Goal: Information Seeking & Learning: Learn about a topic

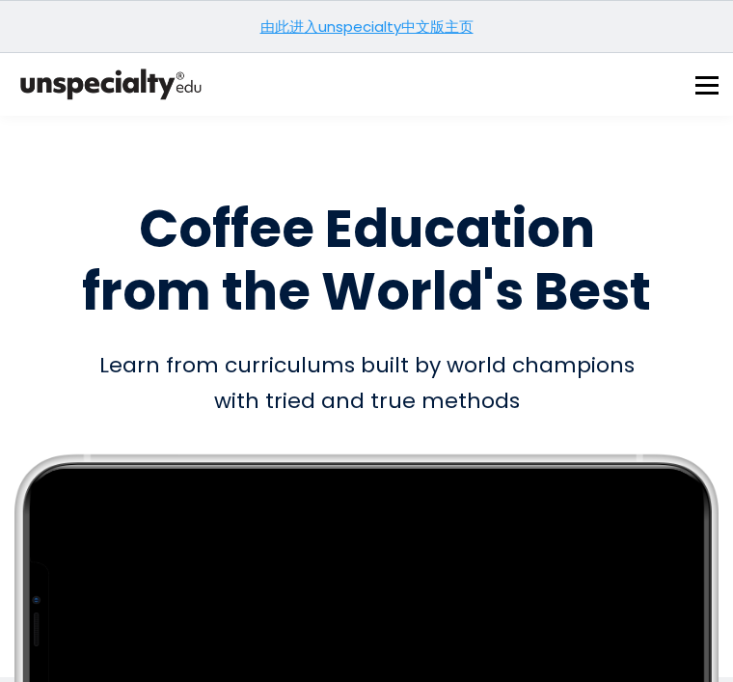
click at [704, 88] on button at bounding box center [706, 84] width 23 height 23
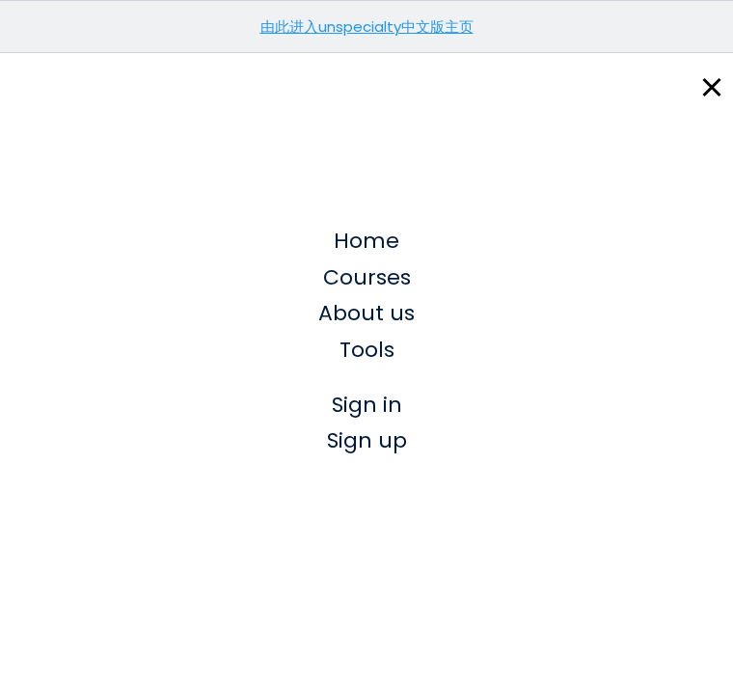
click at [382, 414] on span "Sign in" at bounding box center [367, 405] width 70 height 30
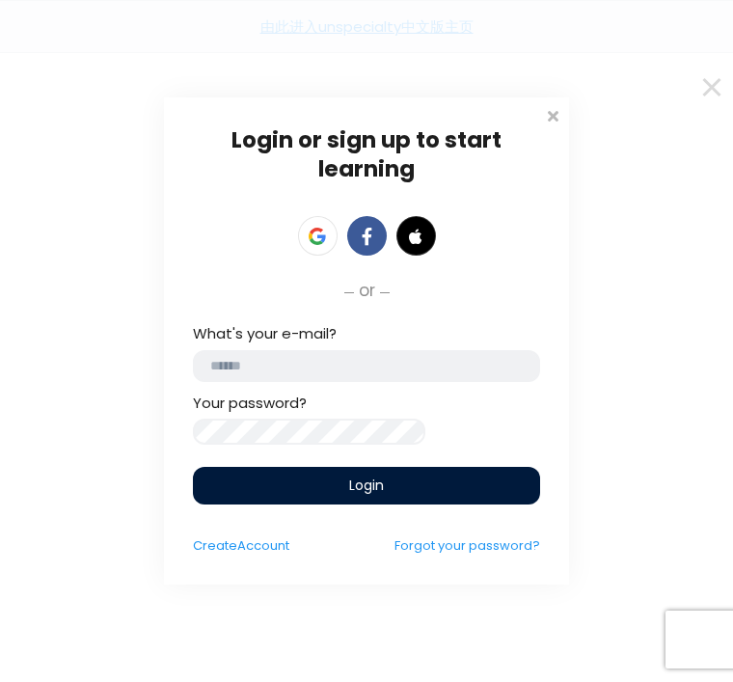
click at [342, 357] on input "email" at bounding box center [366, 366] width 347 height 32
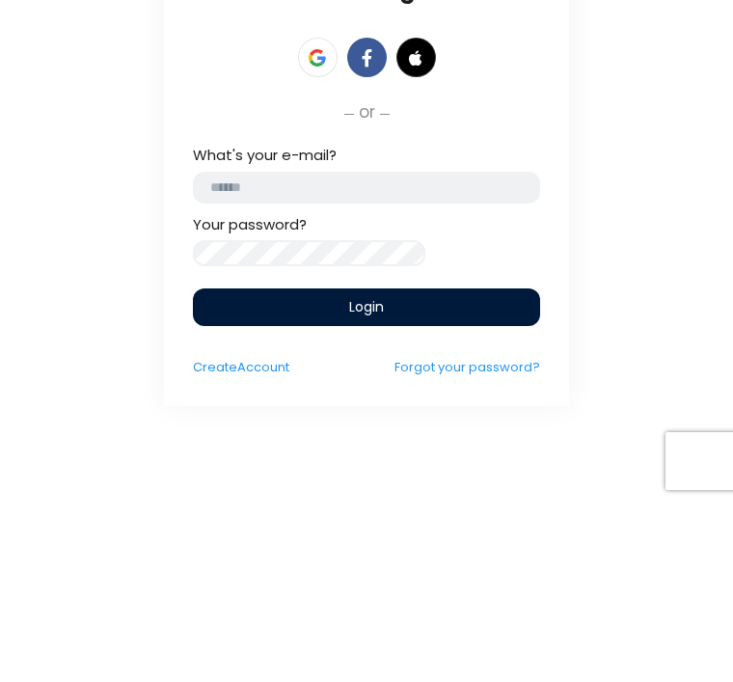
type input "**********"
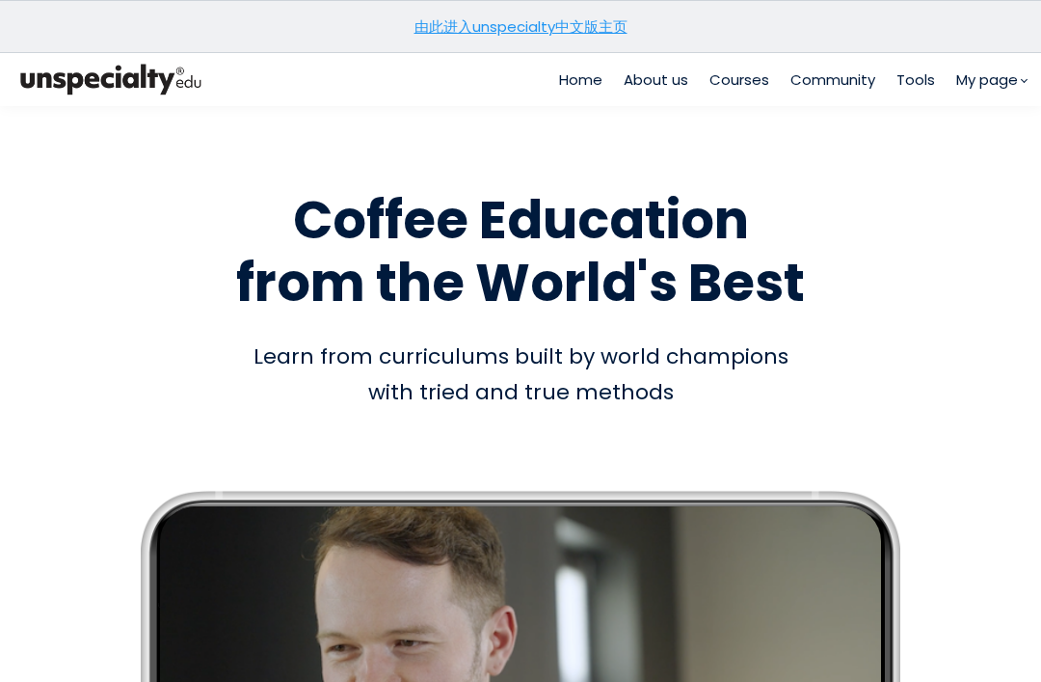
scroll to position [71, 0]
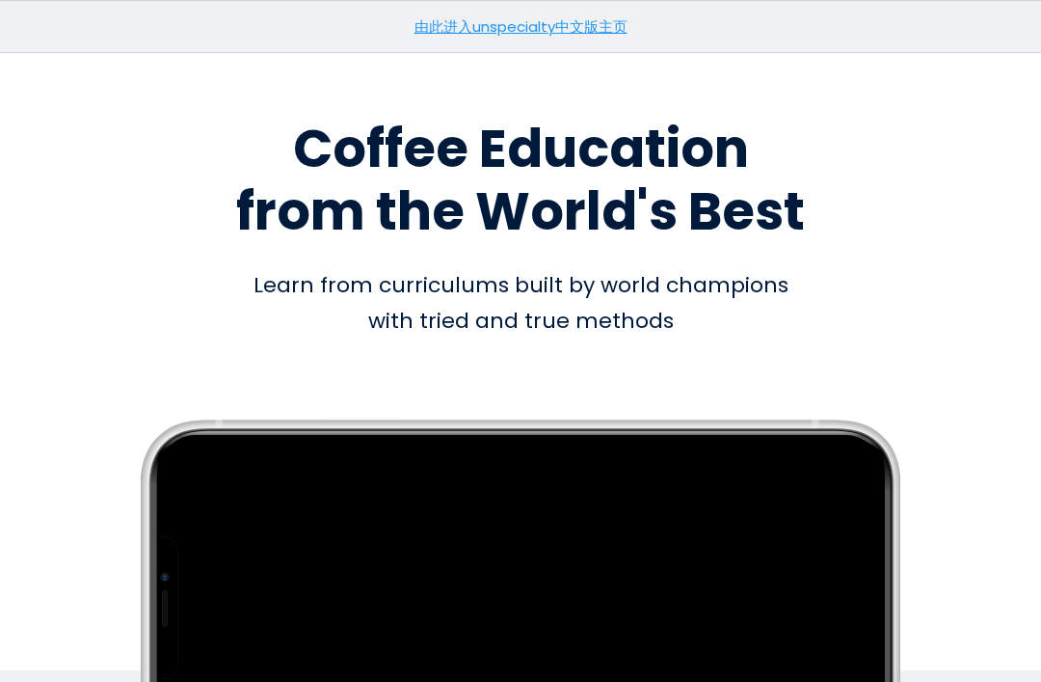
click at [457, 23] on link "由此进入unspecialty中文版主页" at bounding box center [521, 26] width 213 height 20
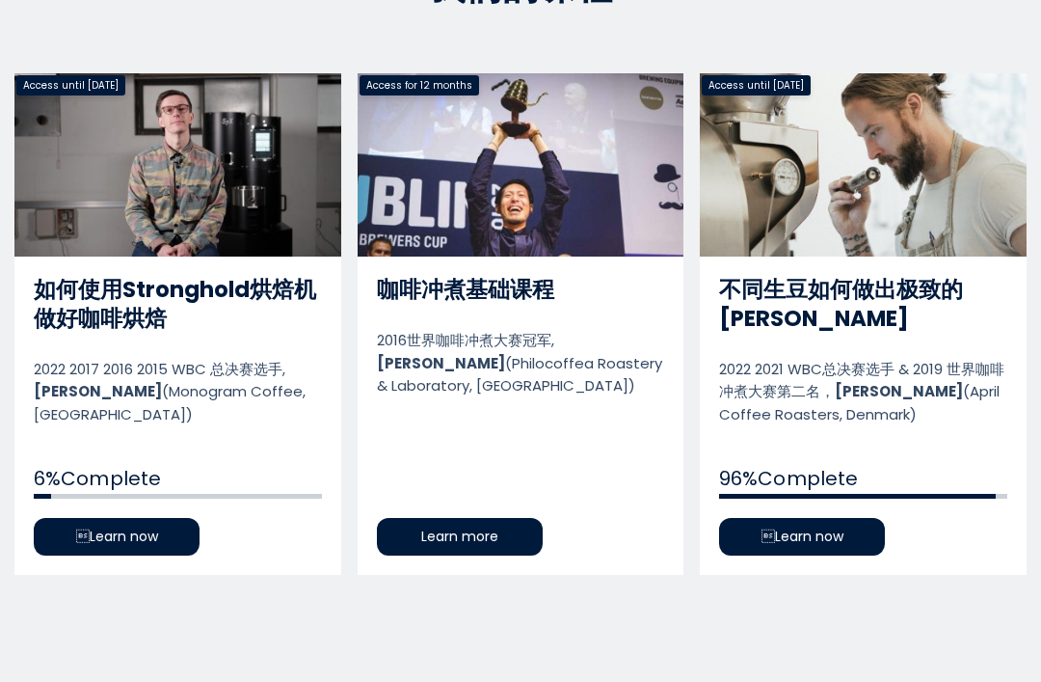
scroll to position [919, 0]
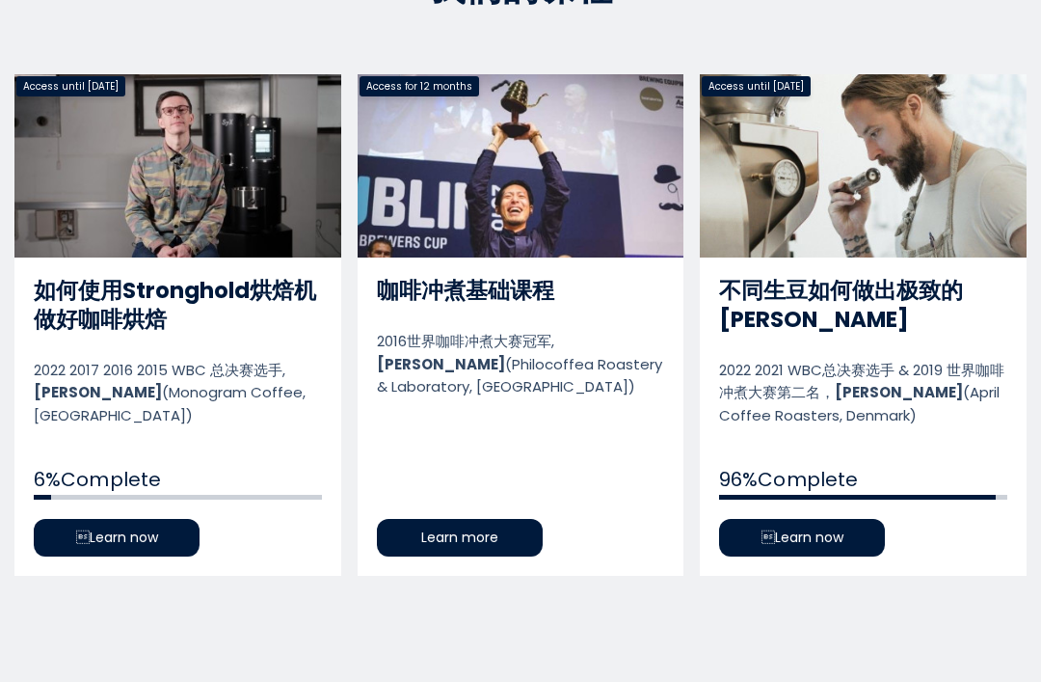
click at [116, 533] on link "如何使用Stronghold烘焙机做好咖啡烘焙" at bounding box center [177, 324] width 327 height 501
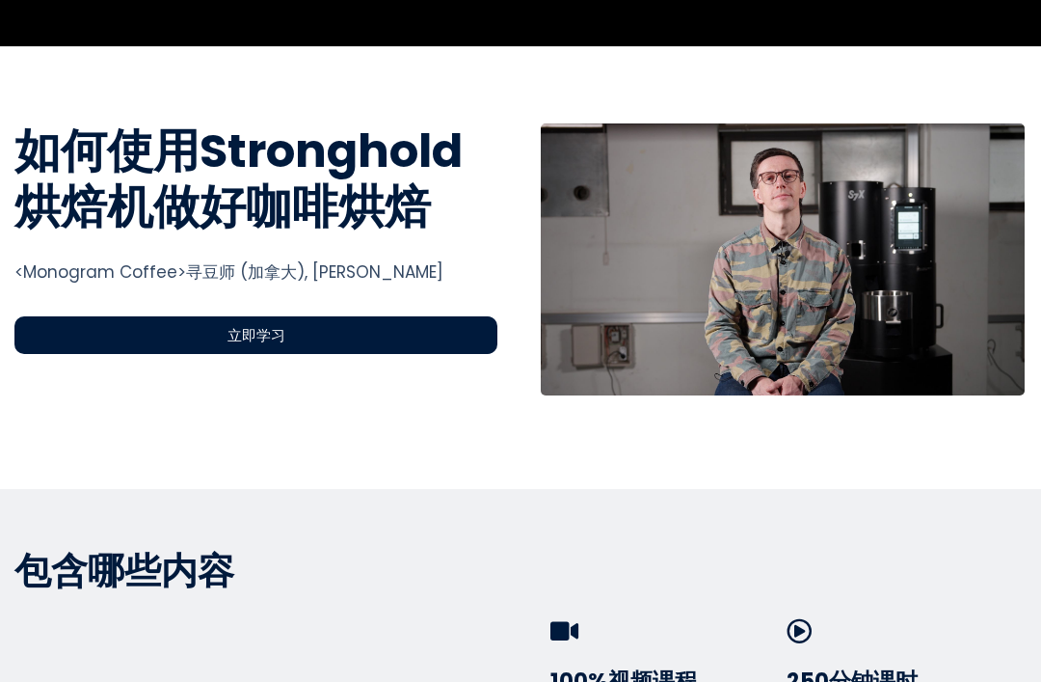
scroll to position [638, 0]
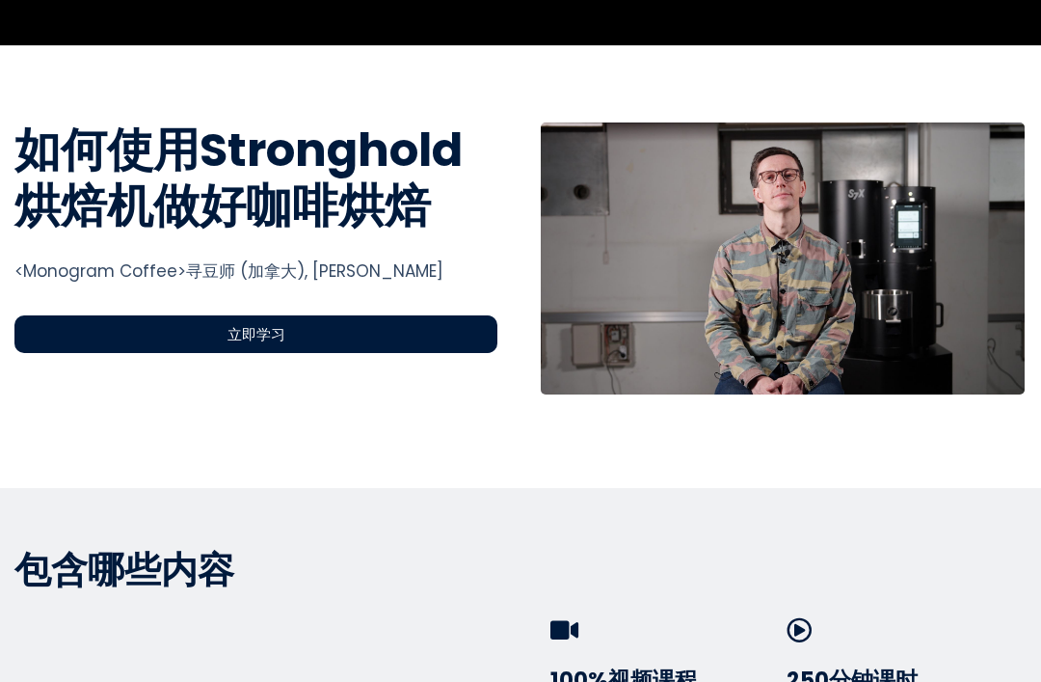
click at [92, 318] on div "立即学习" at bounding box center [255, 334] width 483 height 38
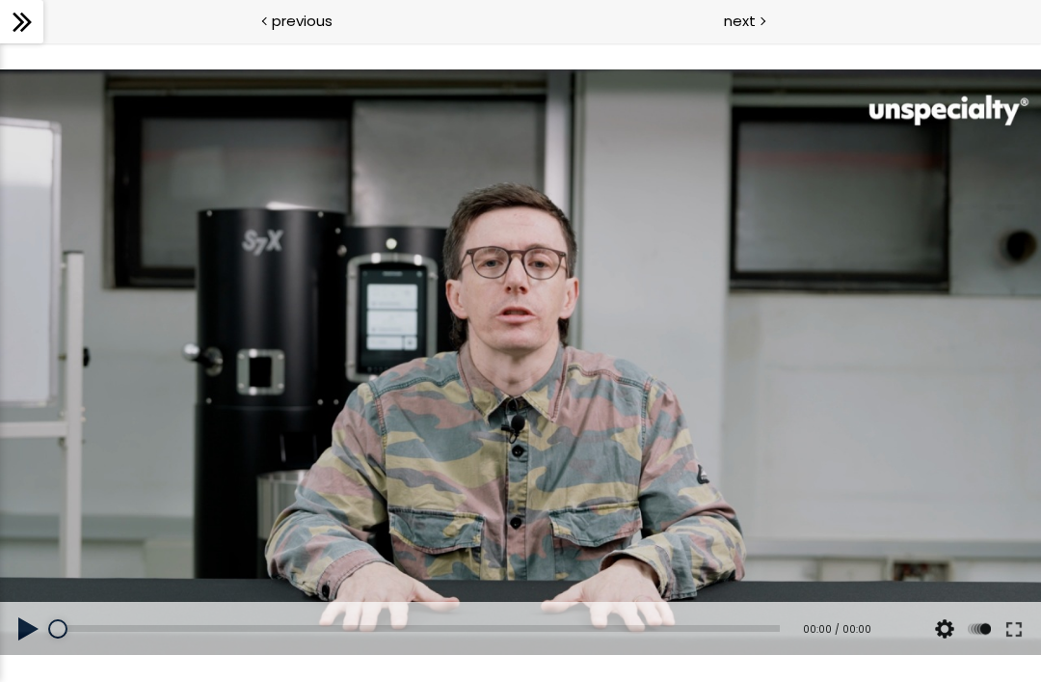
click at [578, 410] on div at bounding box center [520, 362] width 1041 height 586
click at [13, 636] on button at bounding box center [29, 629] width 58 height 54
click at [23, 618] on button at bounding box center [29, 629] width 58 height 54
click at [25, 626] on button at bounding box center [29, 629] width 58 height 54
click at [492, 342] on div at bounding box center [520, 362] width 1041 height 586
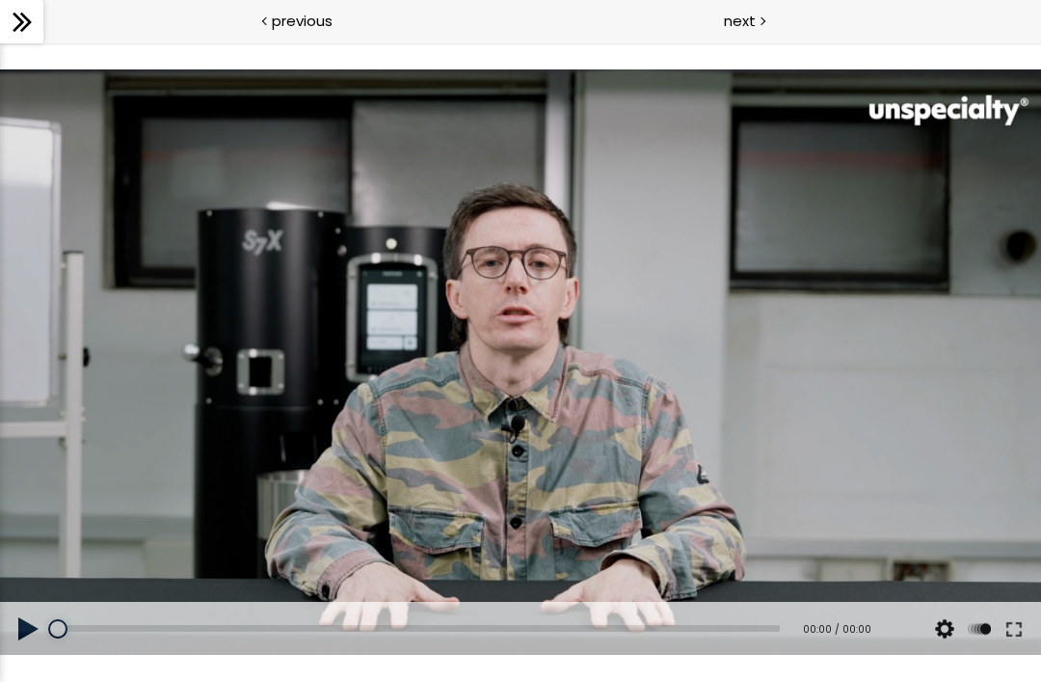
click at [531, 424] on div at bounding box center [520, 362] width 1041 height 586
click at [35, 632] on button at bounding box center [29, 629] width 58 height 54
click at [552, 376] on div at bounding box center [520, 362] width 1041 height 586
click at [930, 410] on div at bounding box center [520, 362] width 1041 height 586
click at [903, 388] on div at bounding box center [520, 362] width 1041 height 586
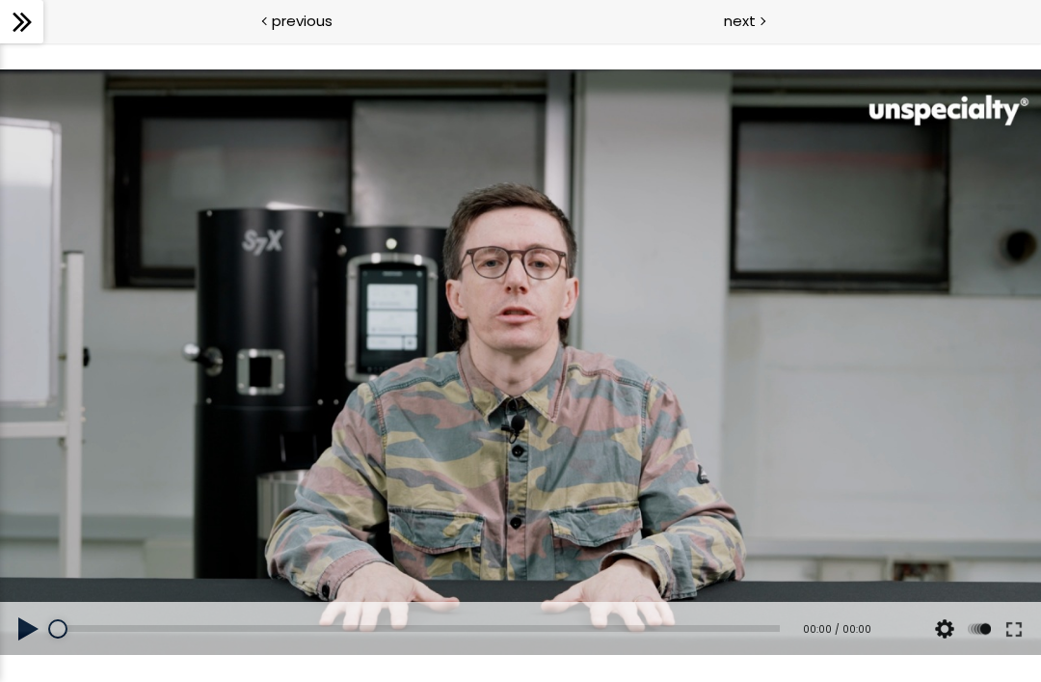
click at [43, 623] on button at bounding box center [29, 629] width 58 height 54
click at [42, 623] on button at bounding box center [29, 629] width 58 height 54
click at [27, 629] on button at bounding box center [29, 629] width 58 height 54
click at [28, 614] on button at bounding box center [29, 629] width 58 height 54
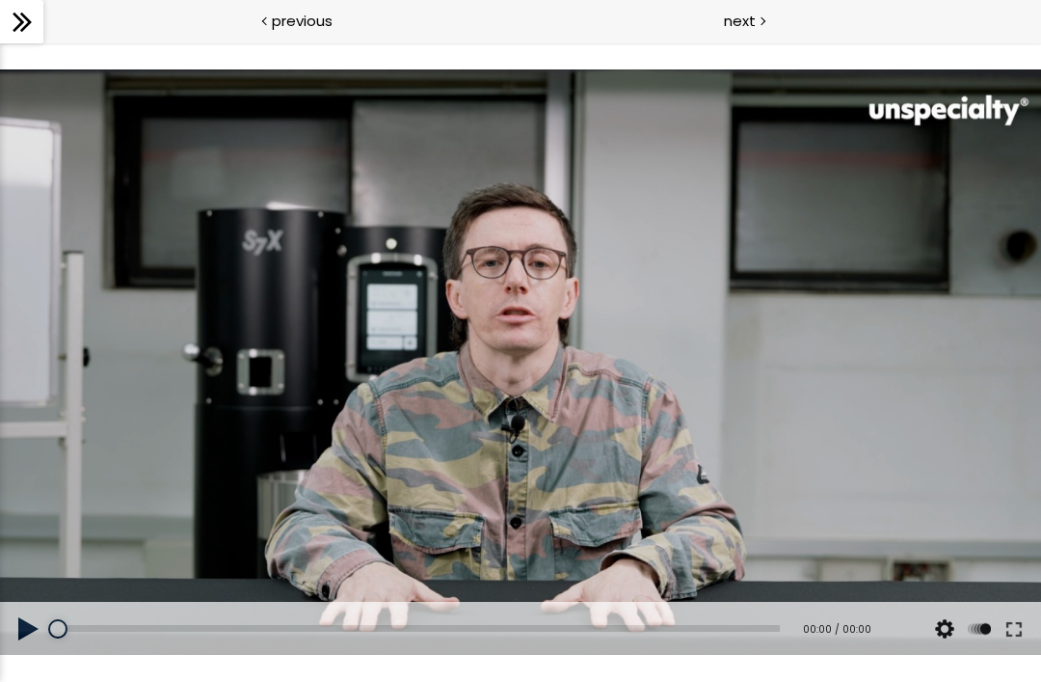
click at [28, 613] on button at bounding box center [29, 629] width 58 height 54
click at [35, 614] on button at bounding box center [29, 629] width 58 height 54
click at [34, 614] on button at bounding box center [29, 629] width 58 height 54
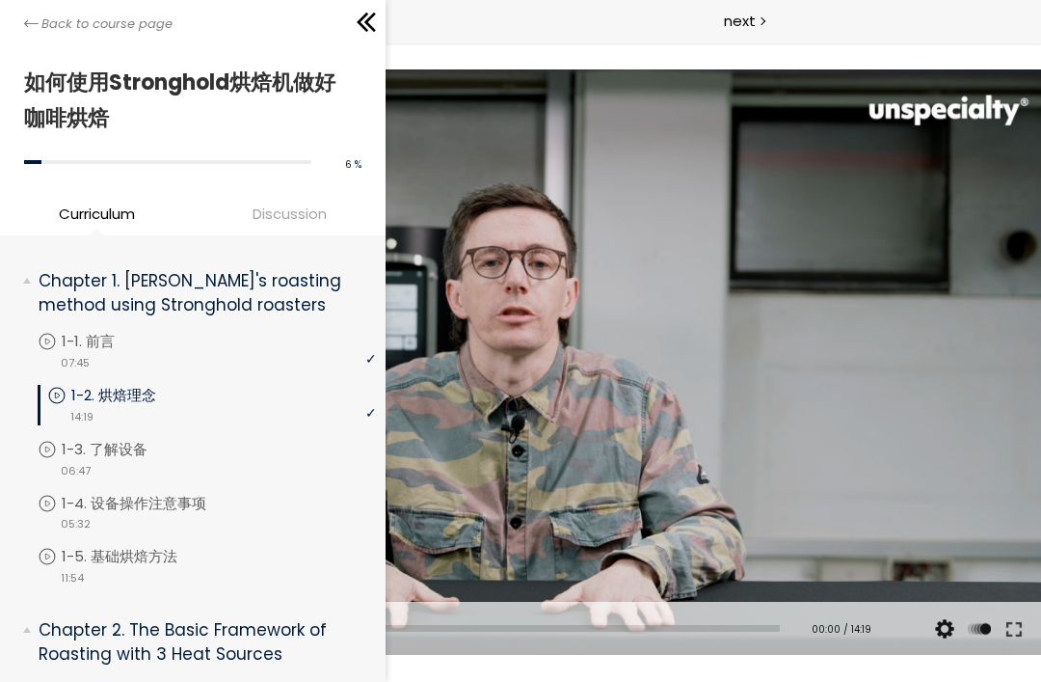
click at [33, 27] on icon at bounding box center [31, 23] width 14 height 14
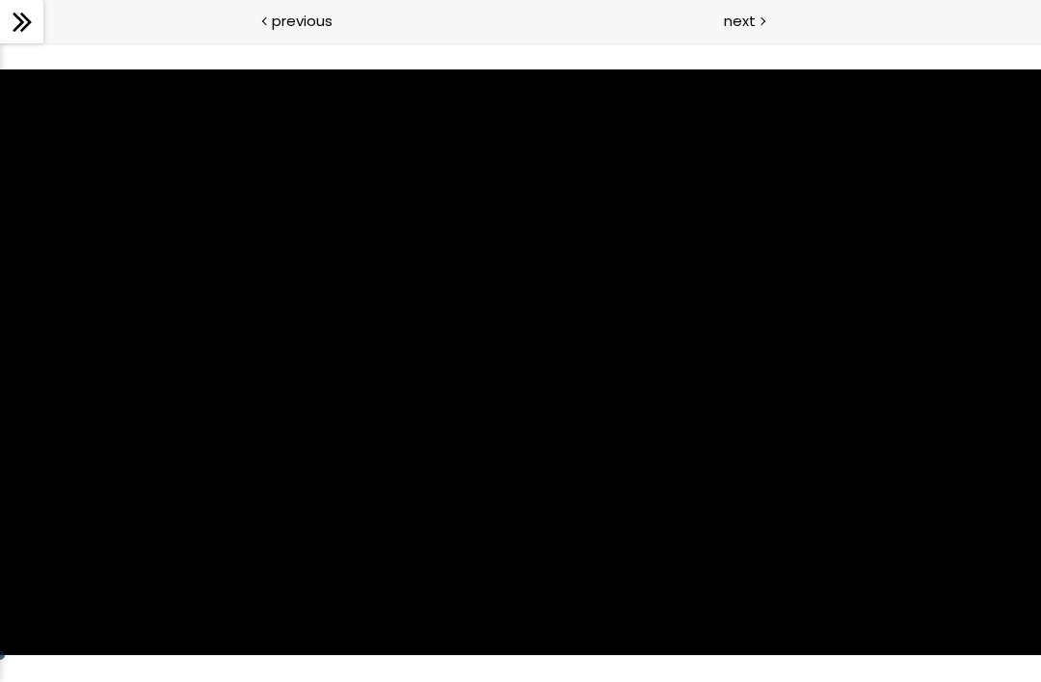
click at [896, 385] on div "使用下方CC功能，可开启中文字幕" at bounding box center [520, 362] width 1041 height 586
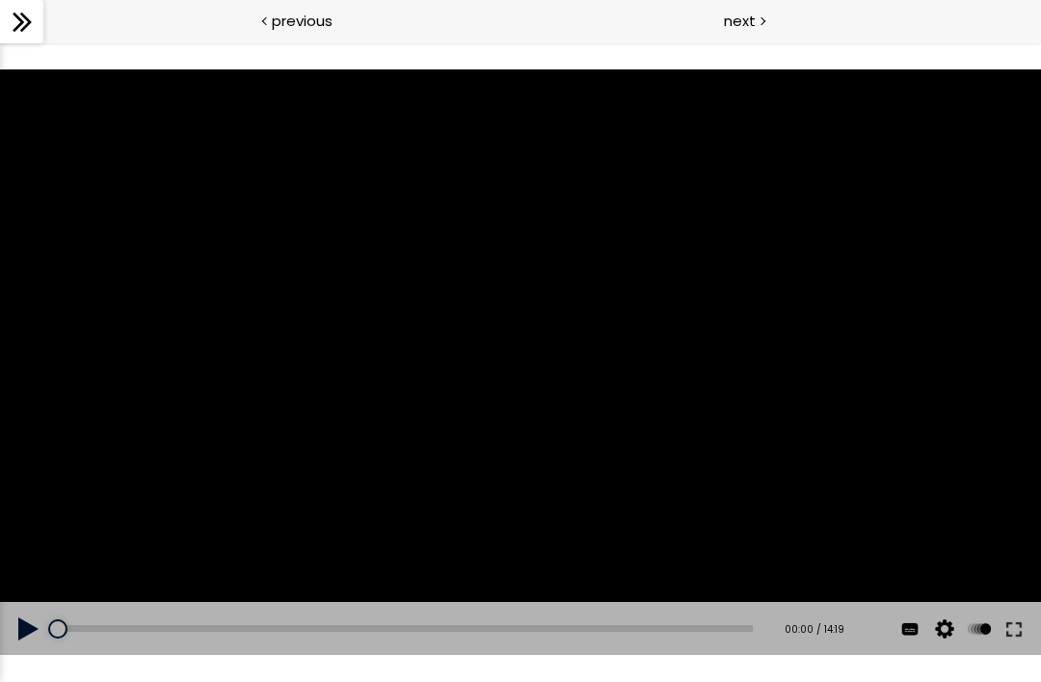
click at [904, 379] on div "使用下方CC功能，可开启中文字幕" at bounding box center [520, 362] width 1041 height 586
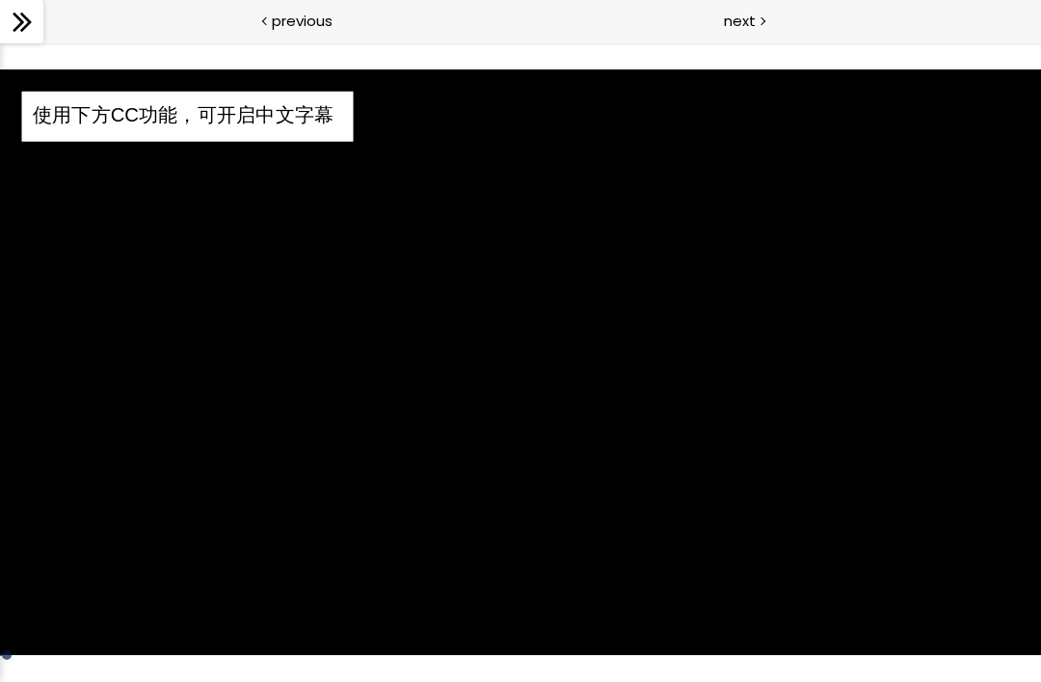
click at [203, 401] on div "使用下方CC功能，可开启中文字幕" at bounding box center [520, 362] width 1041 height 586
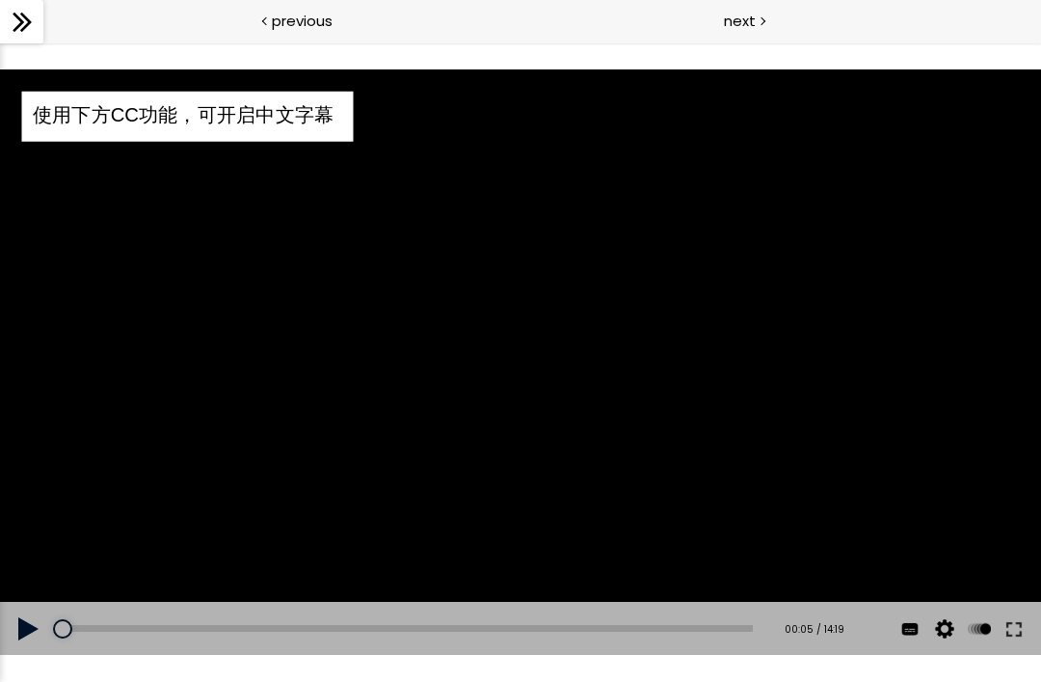
click at [941, 623] on button at bounding box center [944, 629] width 29 height 54
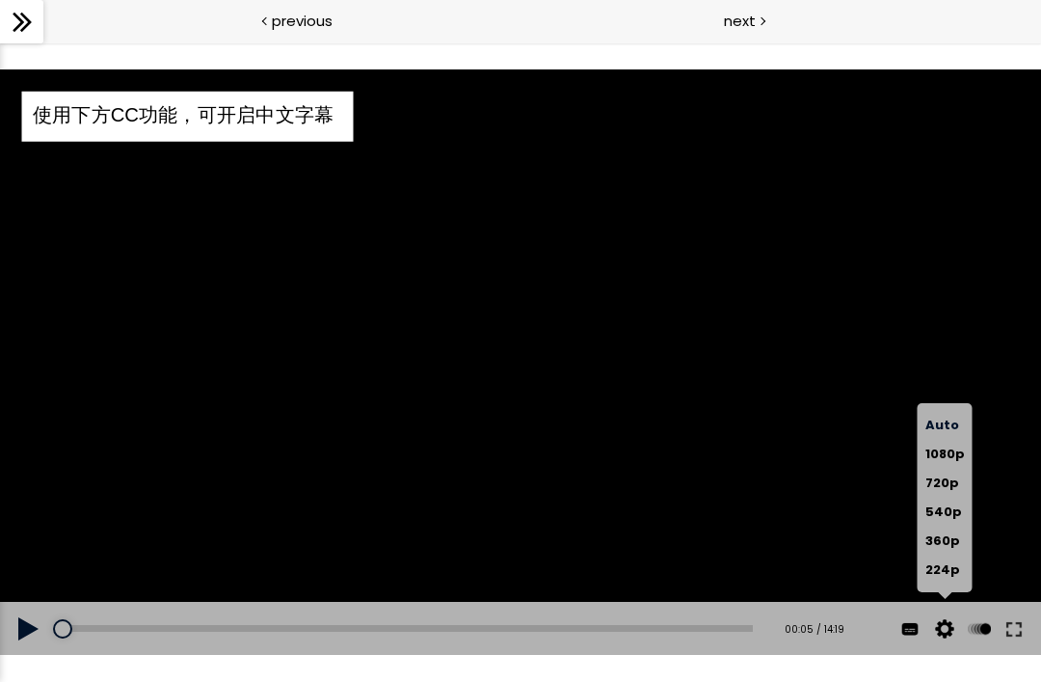
click at [0, 42] on div "Subtitles 中文 (简体) English None" at bounding box center [0, 42] width 0 height 0
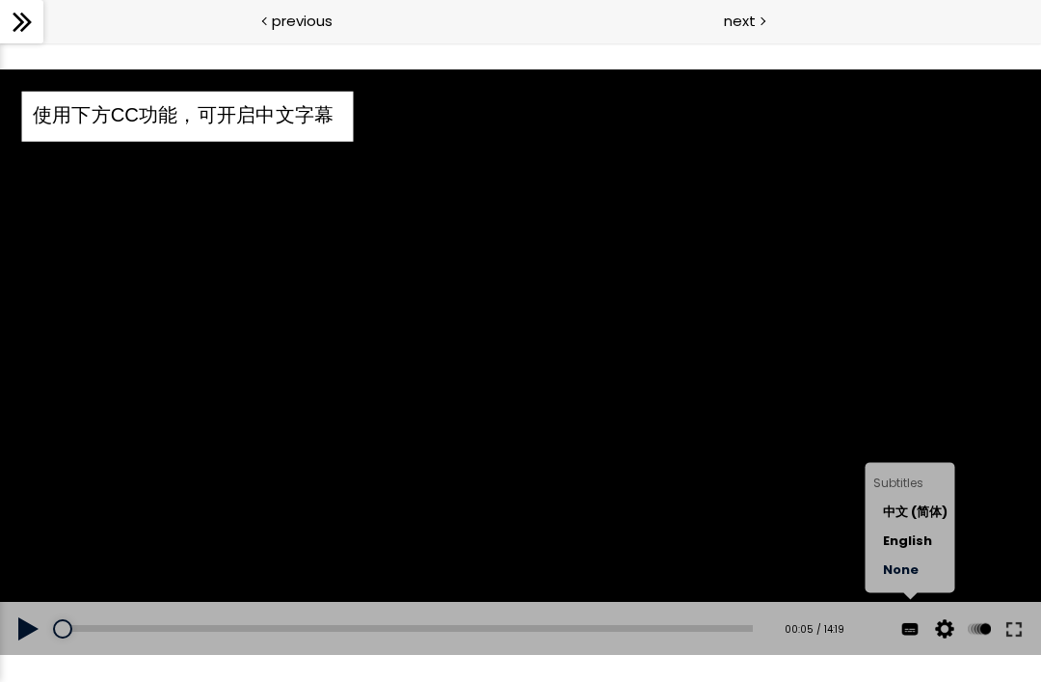
click at [931, 513] on span "中文 (简体)" at bounding box center [915, 511] width 65 height 18
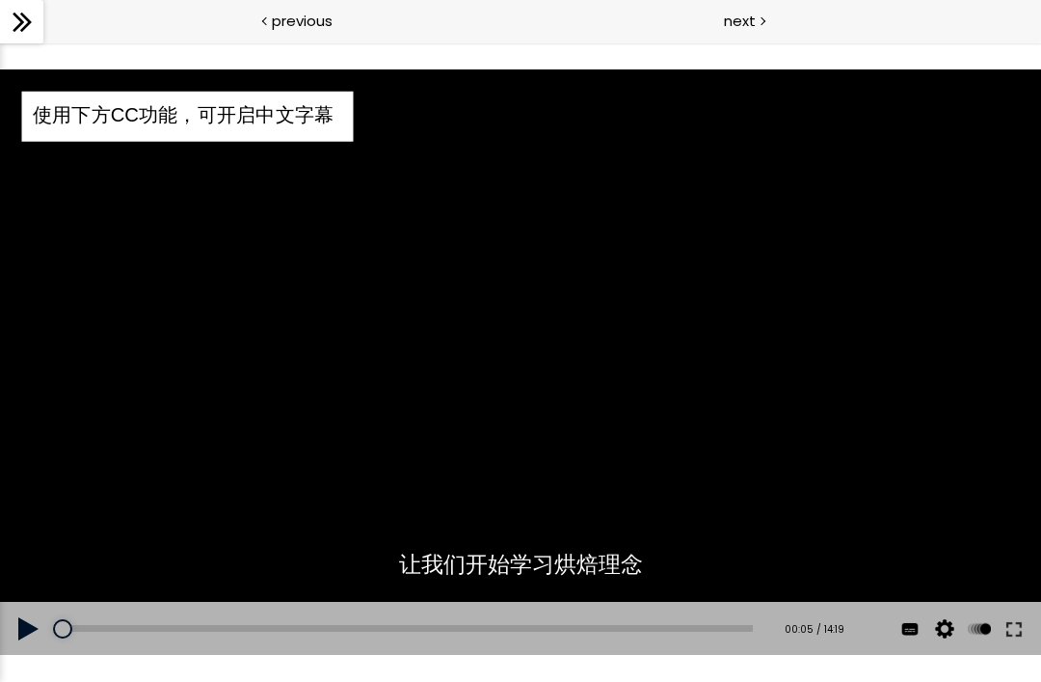
click at [991, 482] on div "使用下方CC功能，可开启中文字幕" at bounding box center [520, 362] width 1041 height 586
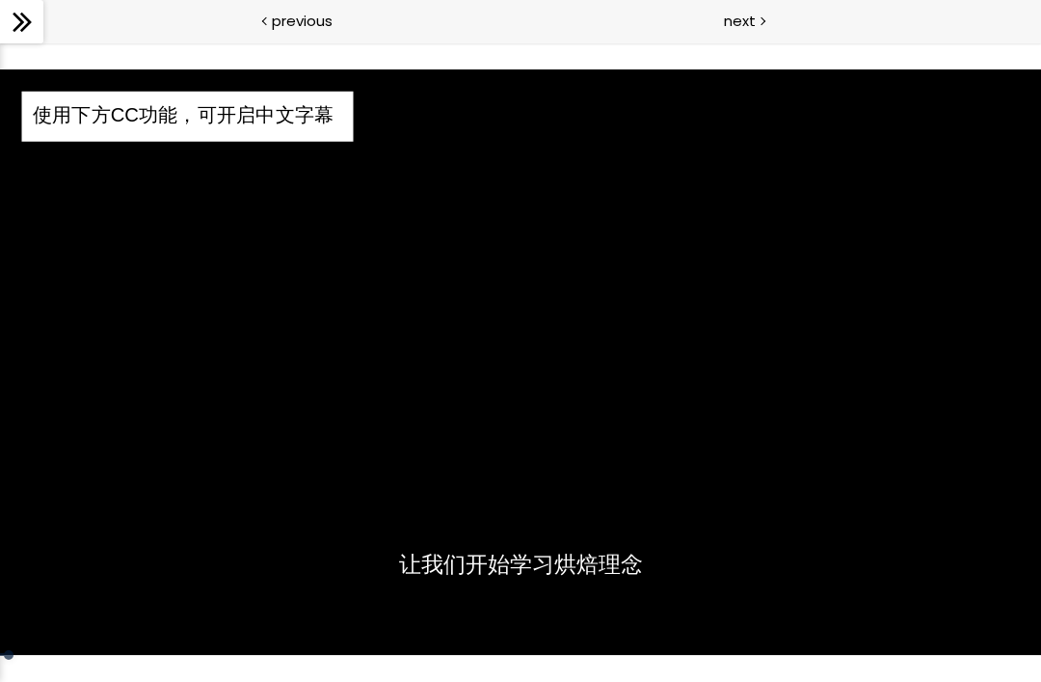
click at [972, 484] on div "使用下方CC功能，可开启中文字幕" at bounding box center [520, 362] width 1041 height 586
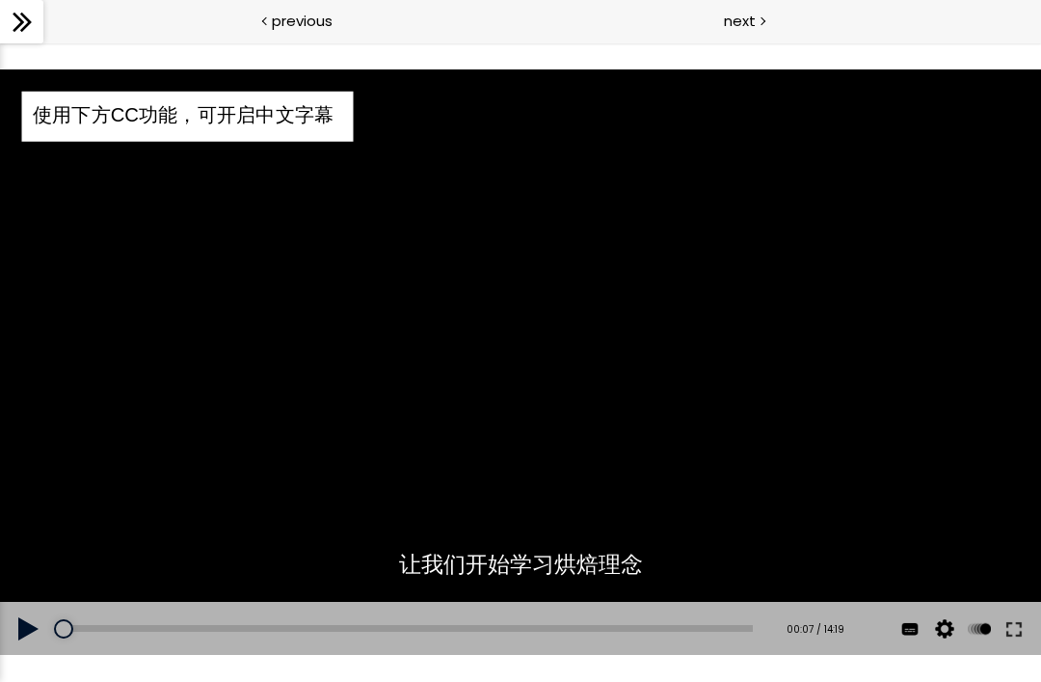
click at [975, 472] on div "使用下方CC功能，可开启中文字幕" at bounding box center [520, 362] width 1041 height 586
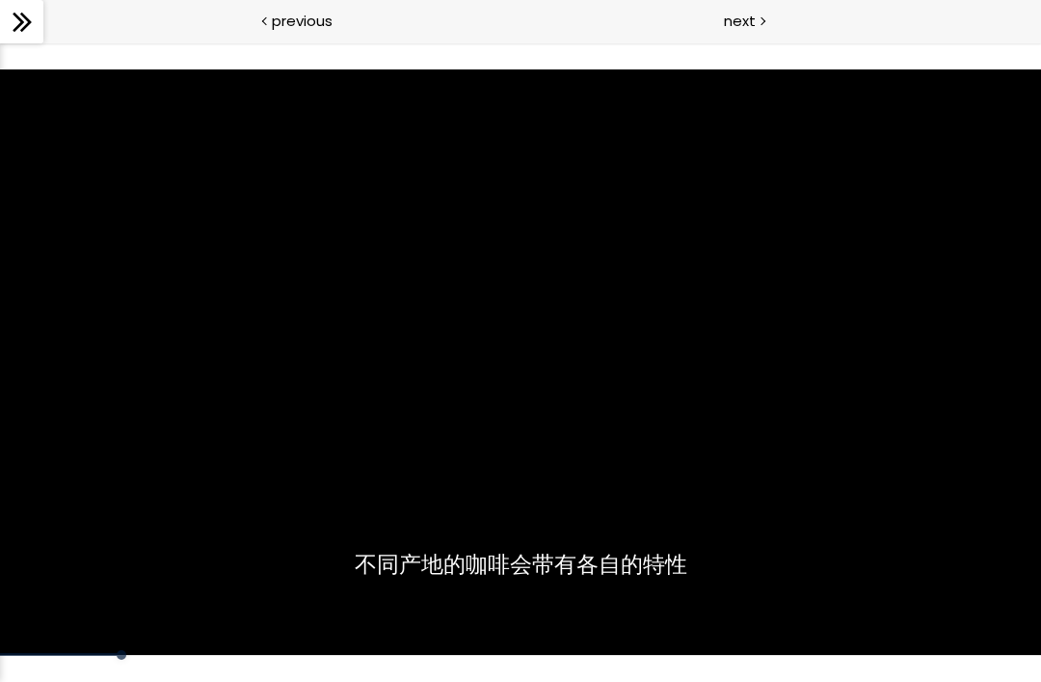
click at [562, 412] on div "使用下方CC功能，可开启中文字幕" at bounding box center [520, 362] width 1041 height 586
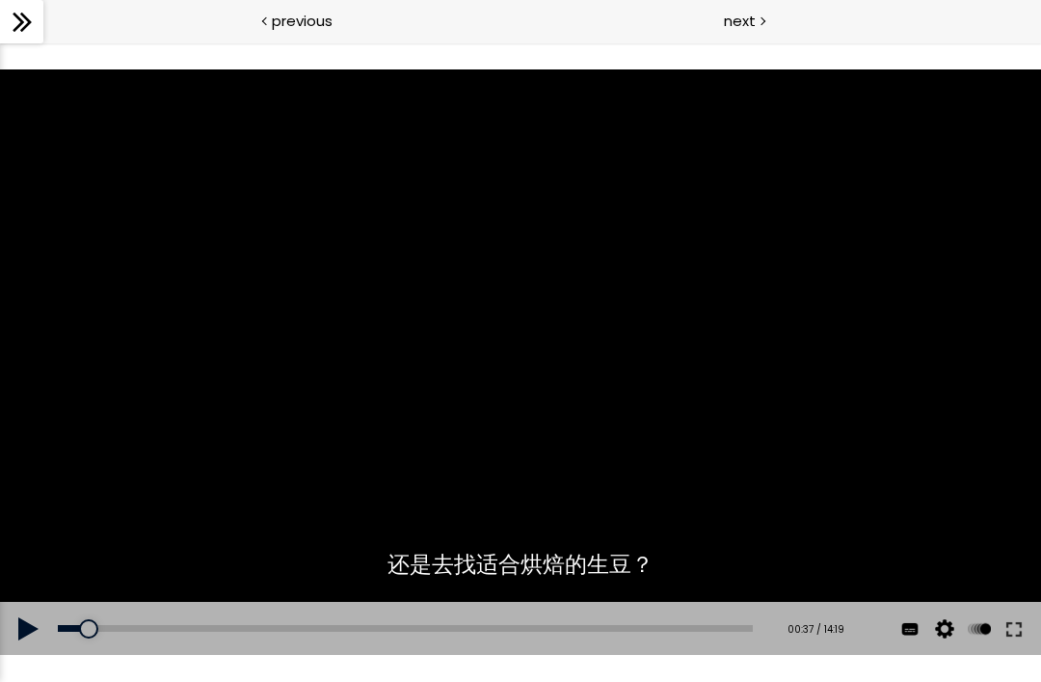
click at [578, 483] on div "使用下方CC功能，可开启中文字幕" at bounding box center [520, 362] width 1041 height 586
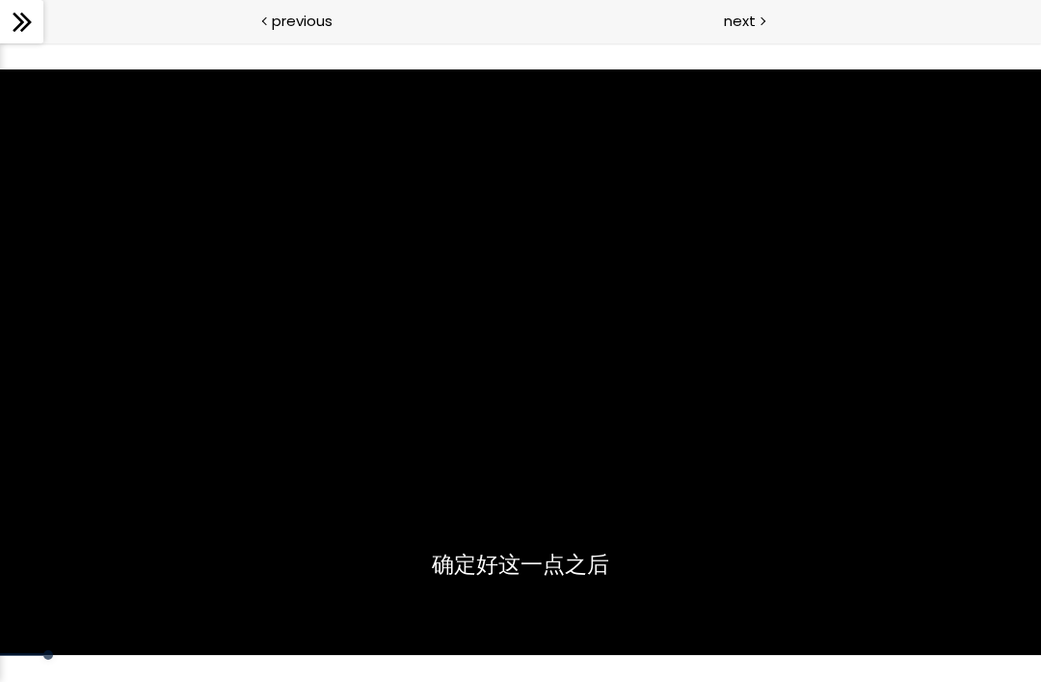
click at [615, 499] on div "使用下方CC功能，可开启中文字幕" at bounding box center [520, 362] width 1041 height 586
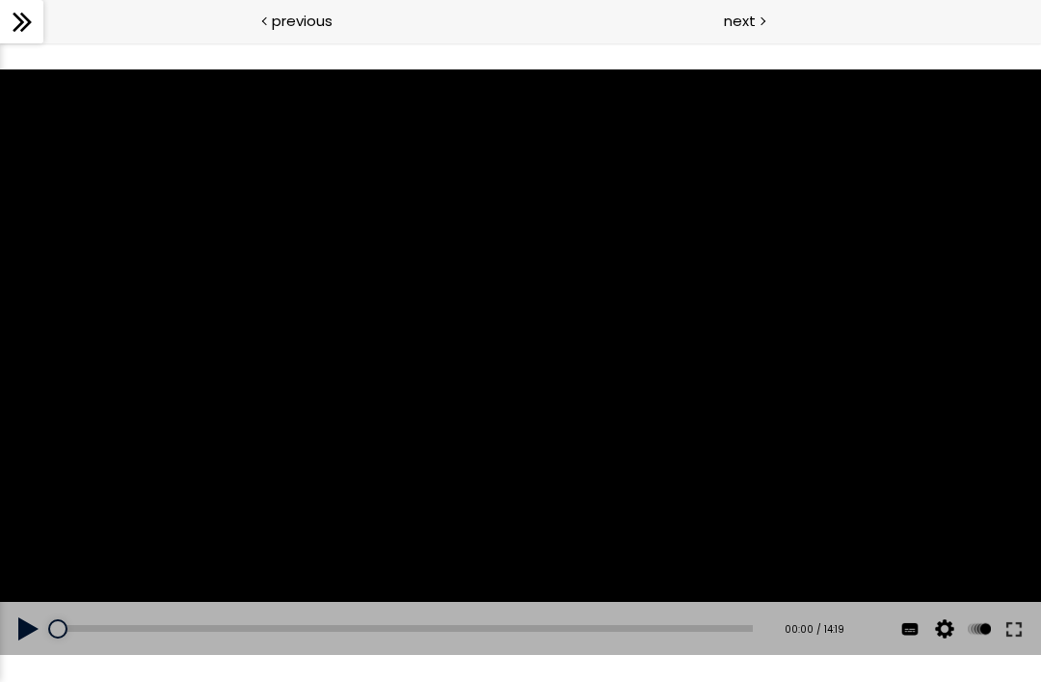
click at [645, 430] on div "使用下方CC功能，可开启中文字幕" at bounding box center [520, 362] width 1041 height 586
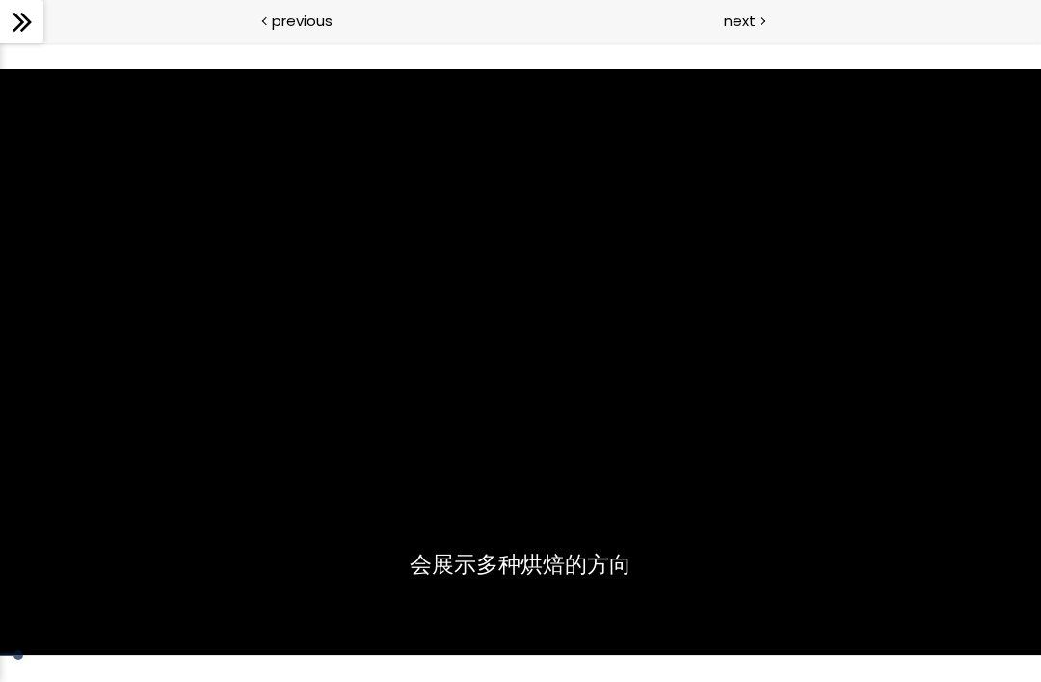
click at [535, 386] on div "使用下方CC功能，可开启中文字幕" at bounding box center [520, 362] width 1041 height 586
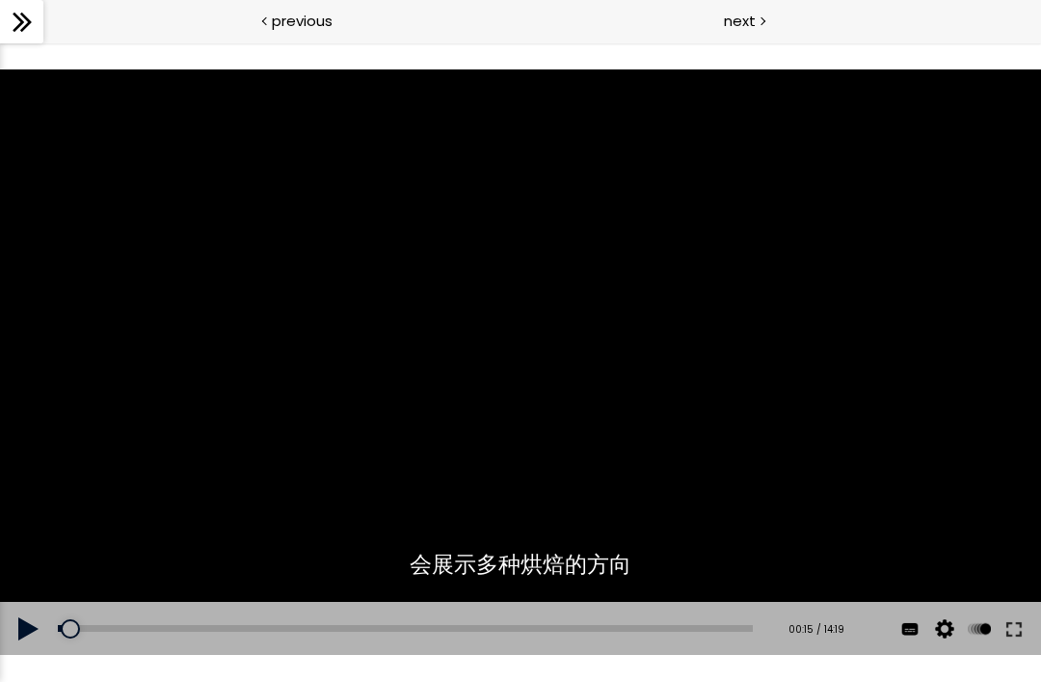
click at [596, 360] on div "使用下方CC功能，可开启中文字幕" at bounding box center [520, 362] width 1041 height 586
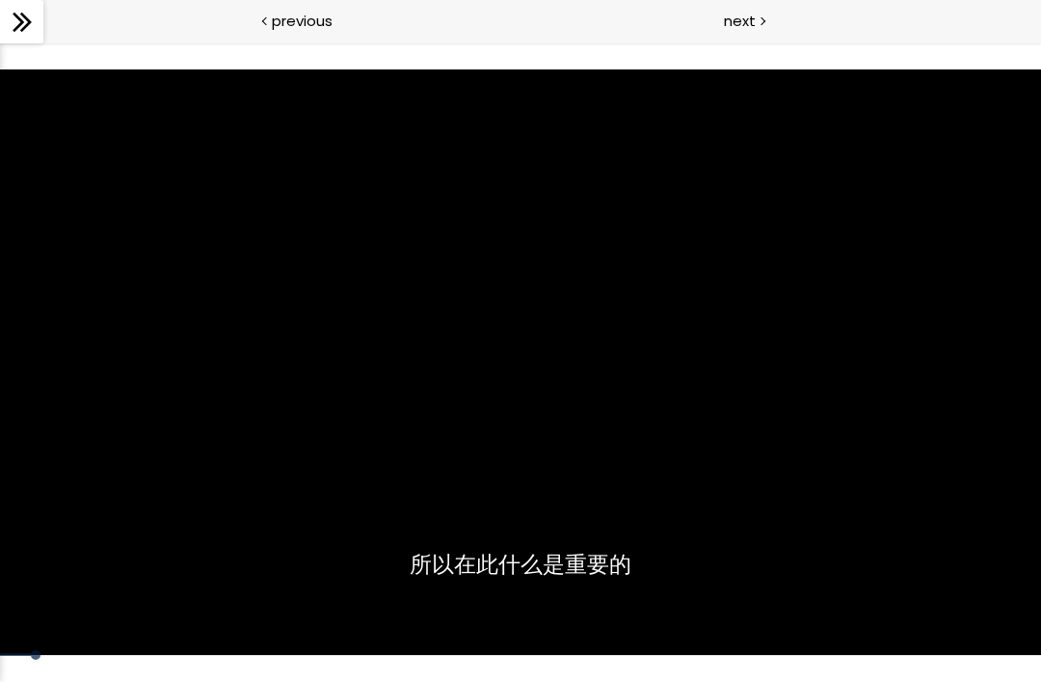
click at [589, 391] on div "使用下方CC功能，可开启中文字幕" at bounding box center [520, 362] width 1041 height 586
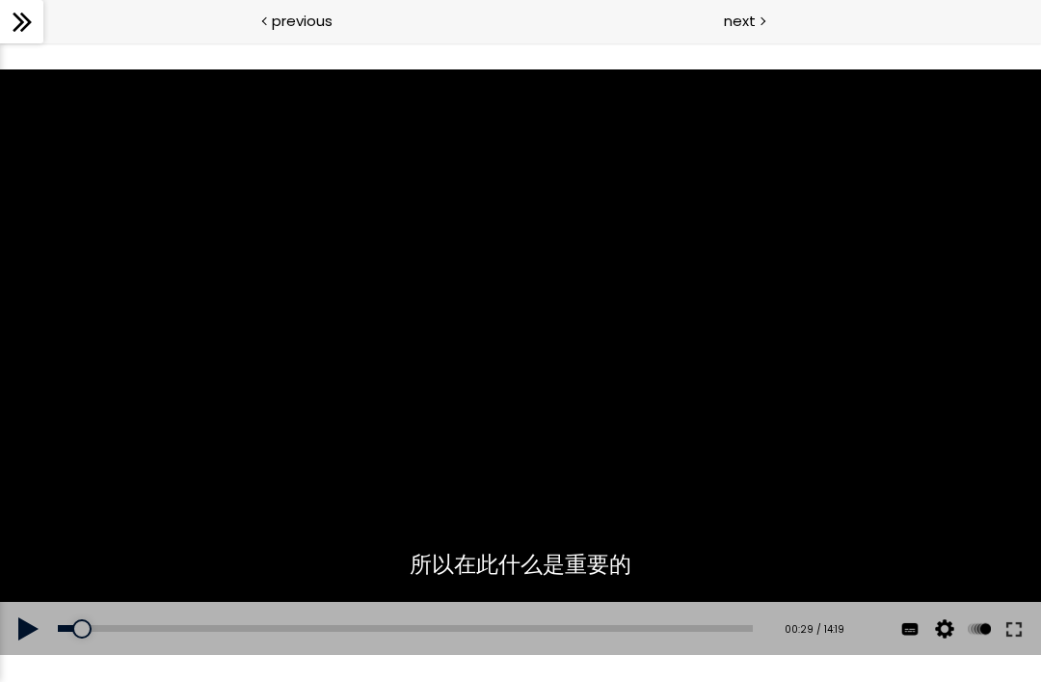
click at [712, 478] on div "使用下方CC功能，可开启中文字幕" at bounding box center [520, 362] width 1041 height 586
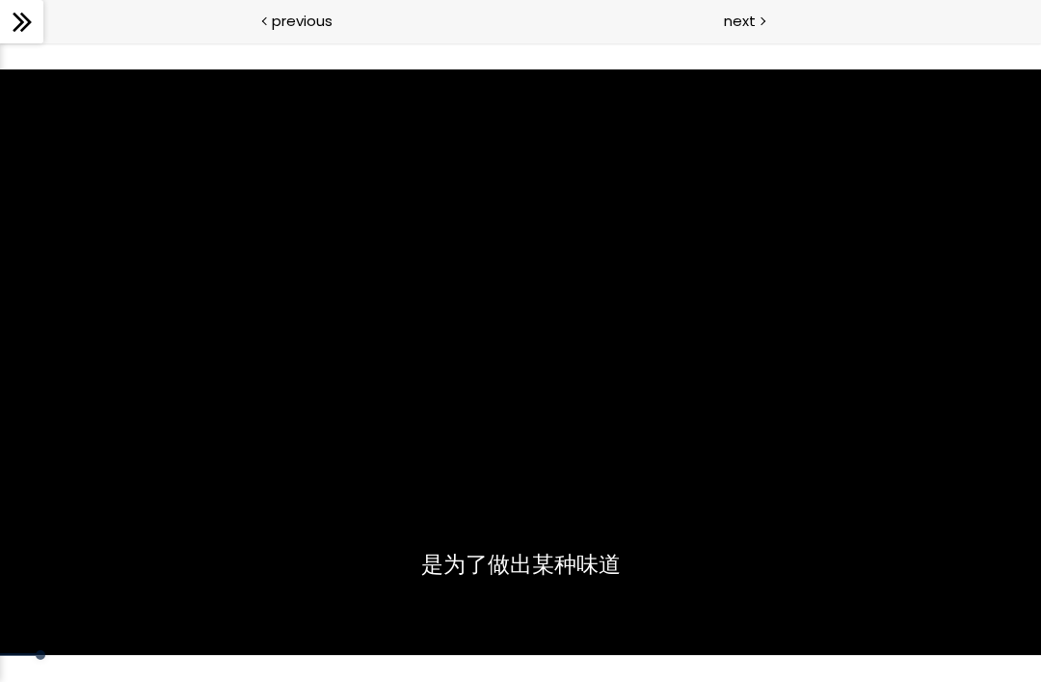
click at [729, 445] on div "使用下方CC功能，可开启中文字幕" at bounding box center [520, 362] width 1041 height 586
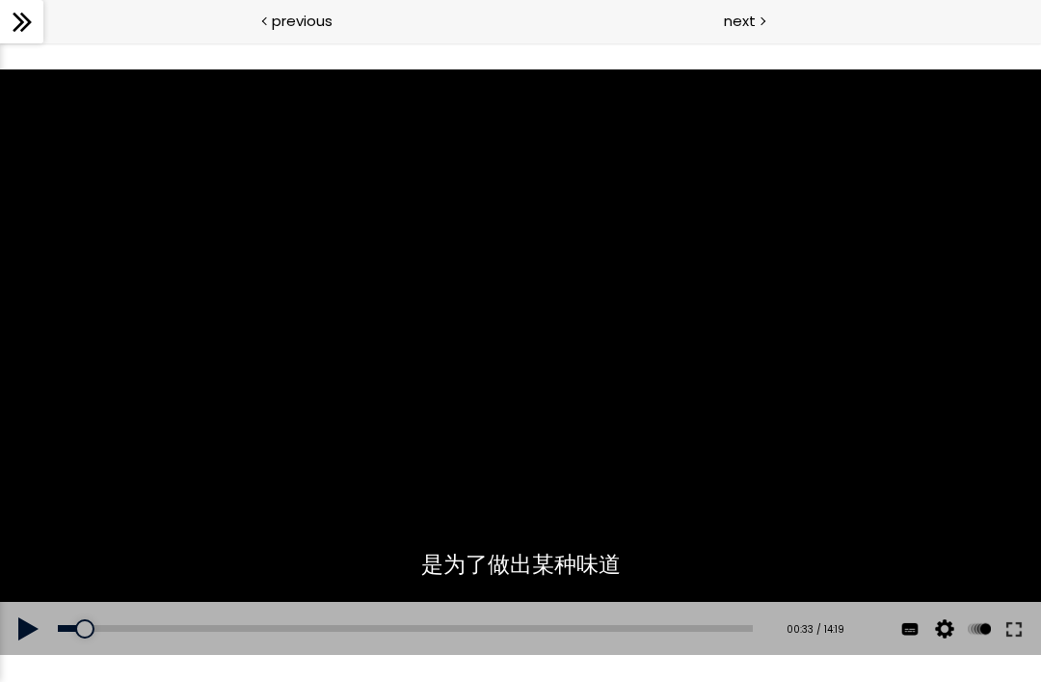
click at [517, 410] on div "使用下方CC功能，可开启中文字幕" at bounding box center [520, 362] width 1041 height 586
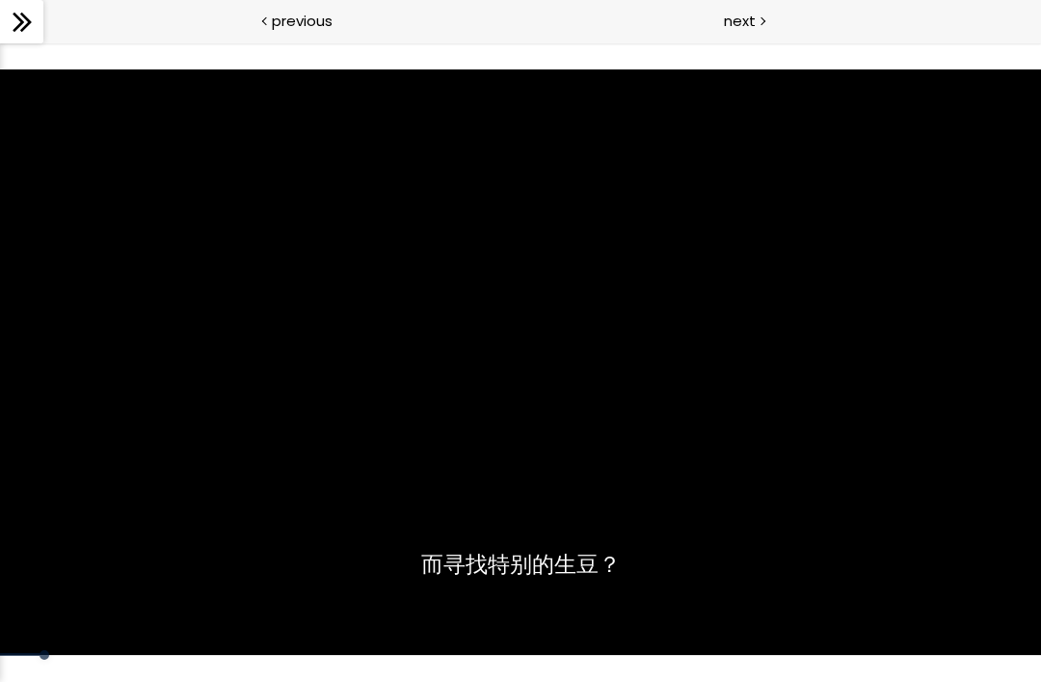
click at [542, 414] on div "使用下方CC功能，可开启中文字幕" at bounding box center [520, 362] width 1041 height 586
